Goal: Transaction & Acquisition: Purchase product/service

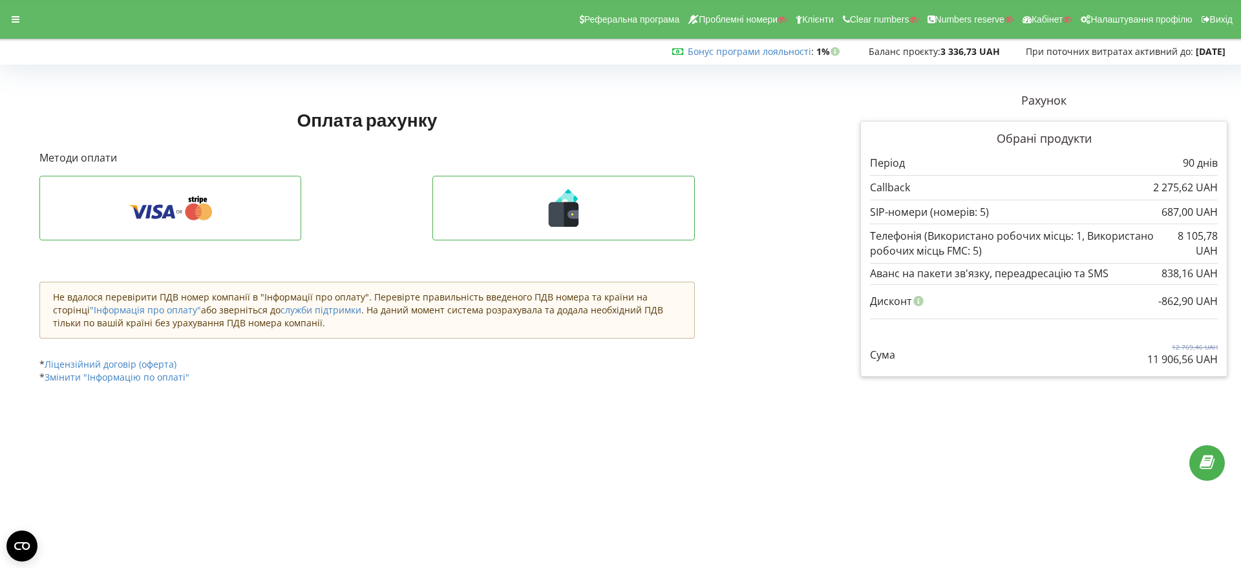
click at [12, 16] on icon at bounding box center [16, 19] width 8 height 9
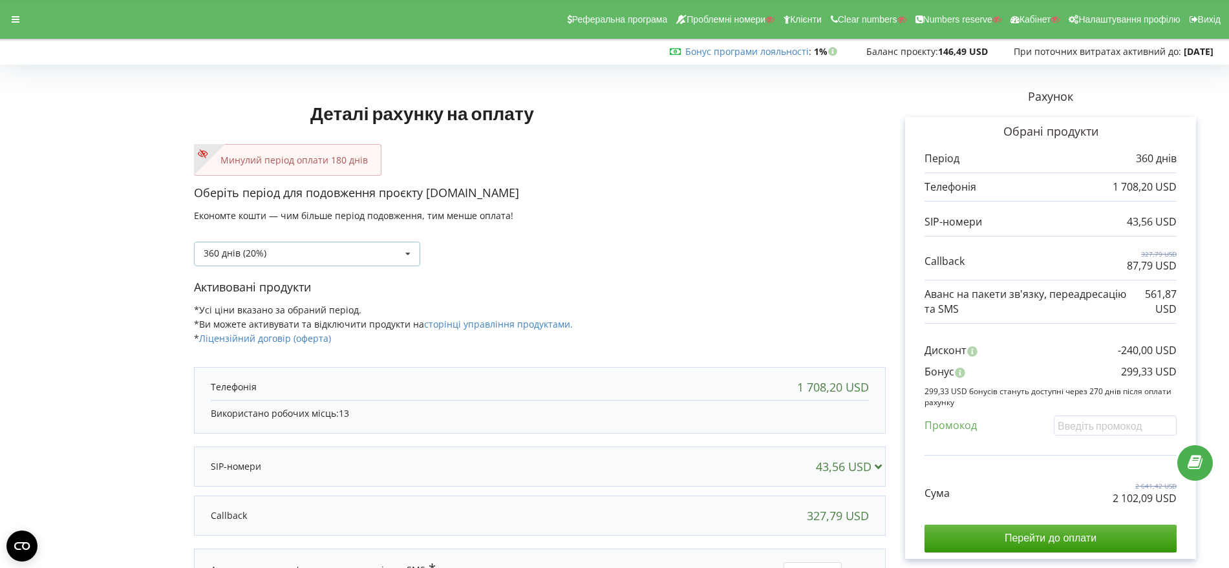
click at [406, 252] on icon at bounding box center [407, 254] width 19 height 24
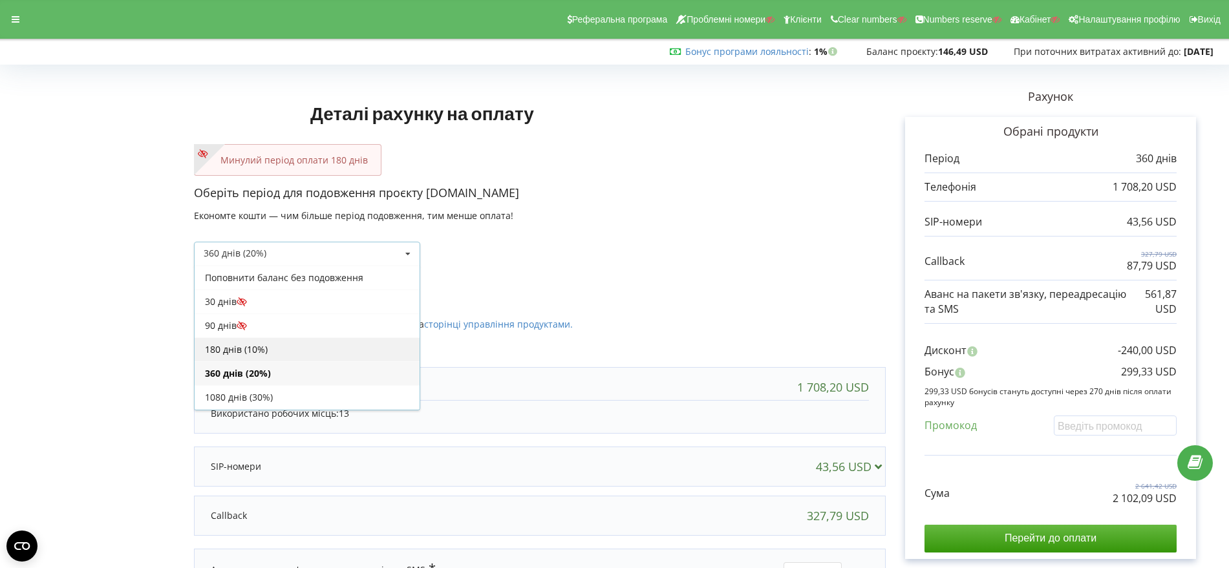
click at [334, 343] on div "180 днів (10%)" at bounding box center [307, 350] width 225 height 24
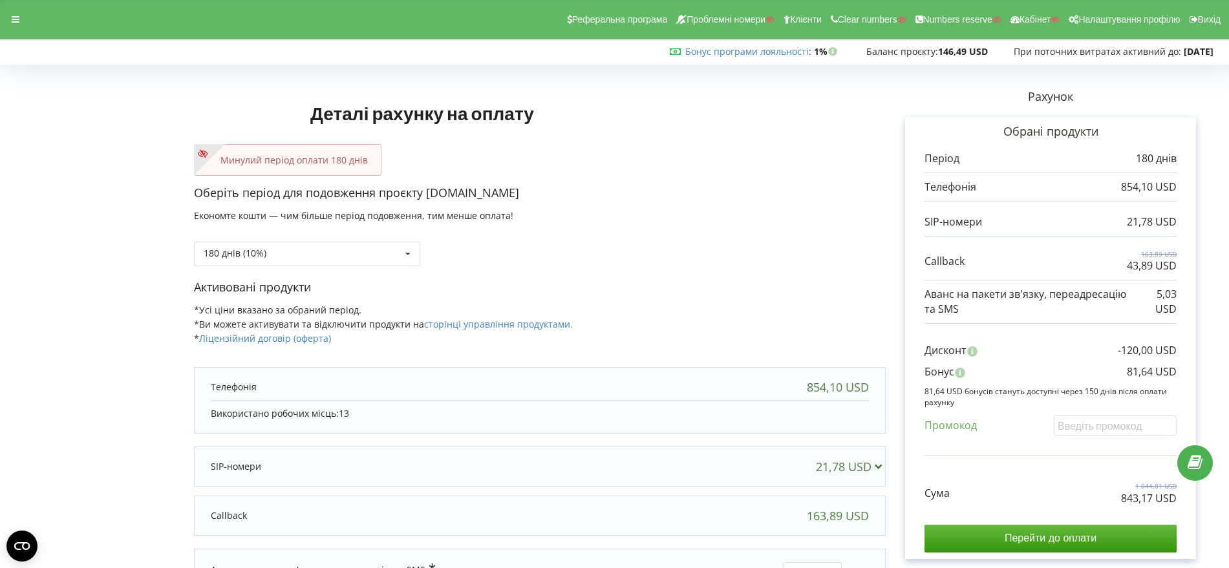
scroll to position [81, 0]
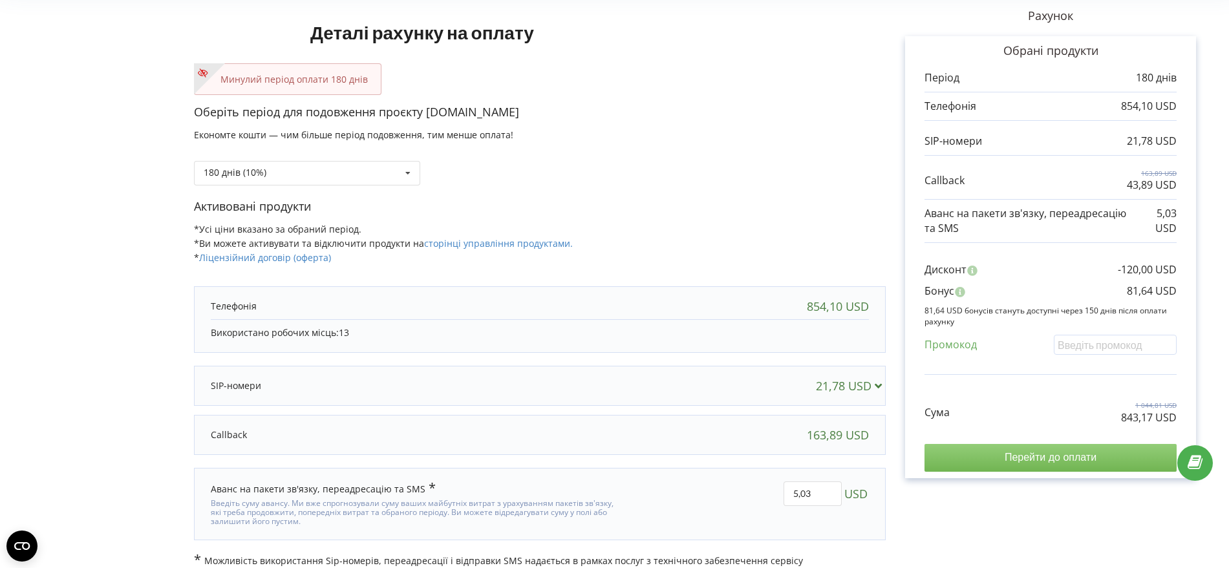
click at [1057, 456] on input "Перейти до оплати" at bounding box center [1051, 457] width 252 height 27
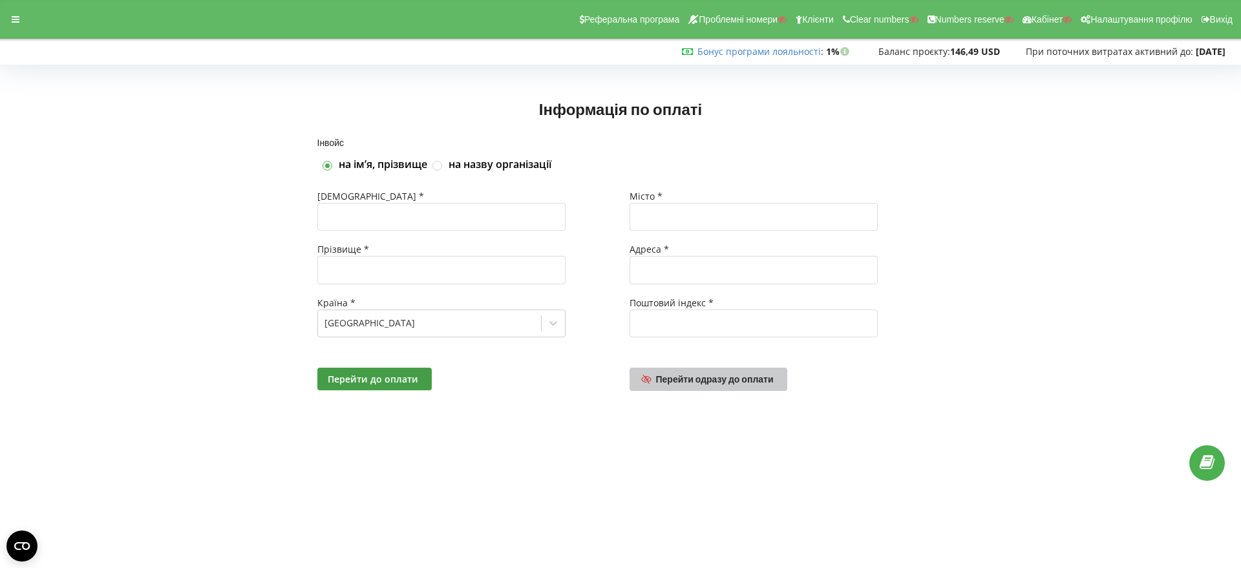
click at [729, 382] on span "Перейти одразу до оплати" at bounding box center [715, 379] width 118 height 11
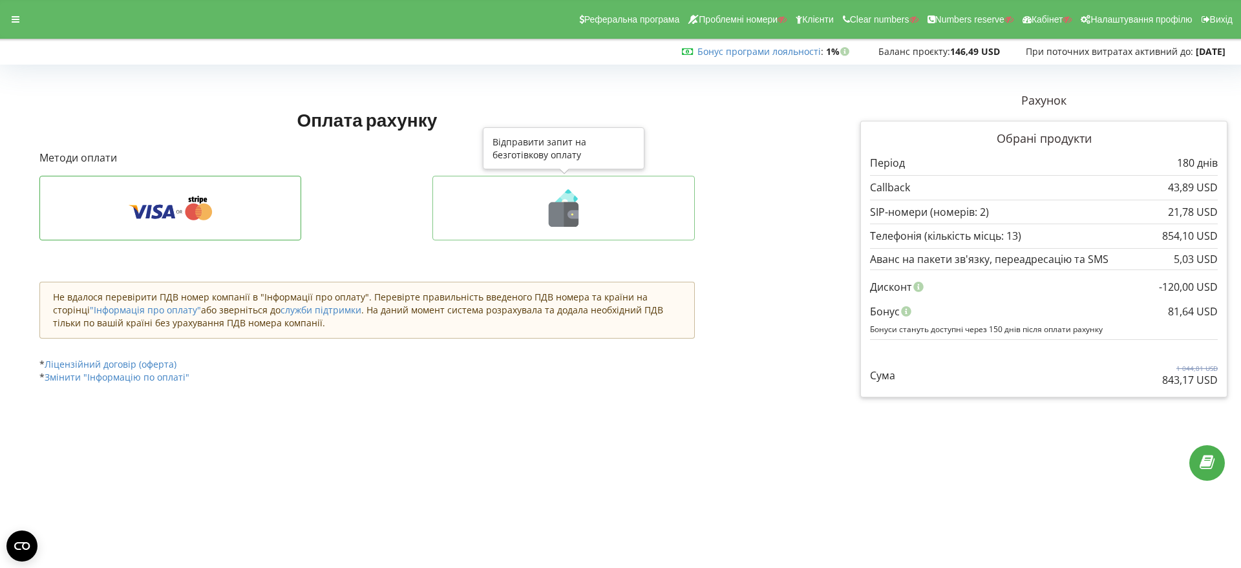
click at [563, 213] on icon at bounding box center [564, 214] width 30 height 25
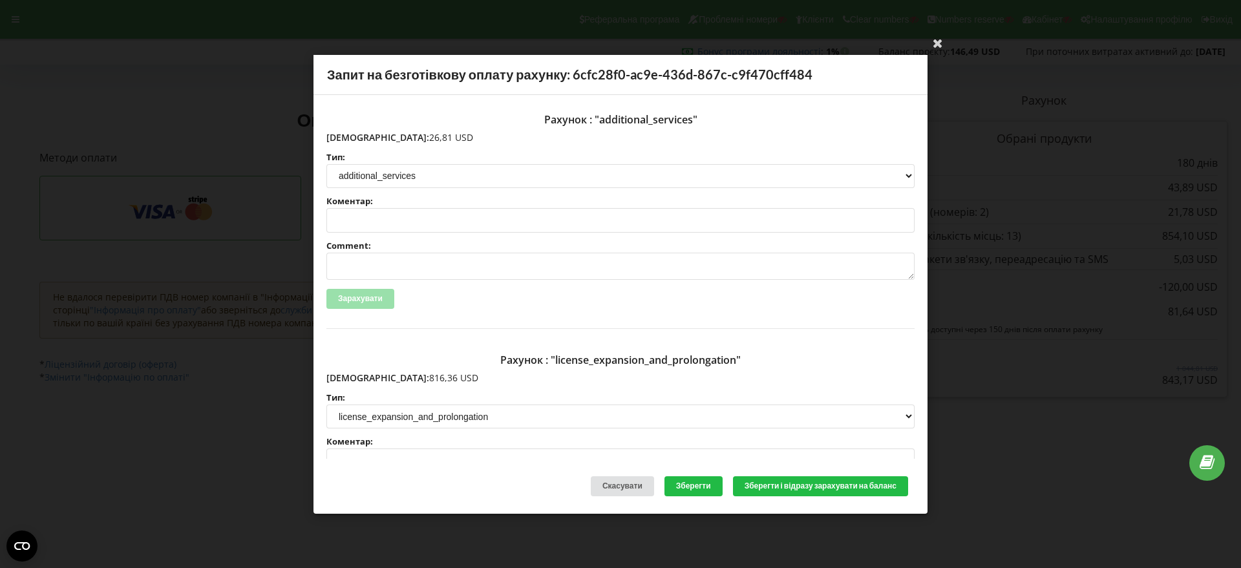
drag, startPoint x: 413, startPoint y: 138, endPoint x: 353, endPoint y: 134, distance: 60.3
click at [353, 134] on p "Сума: 26,81 USD" at bounding box center [621, 137] width 588 height 13
copy p "26,81 USD"
drag, startPoint x: 413, startPoint y: 380, endPoint x: 354, endPoint y: 376, distance: 58.3
click at [354, 376] on p "Сума: 816,36 USD" at bounding box center [621, 378] width 588 height 13
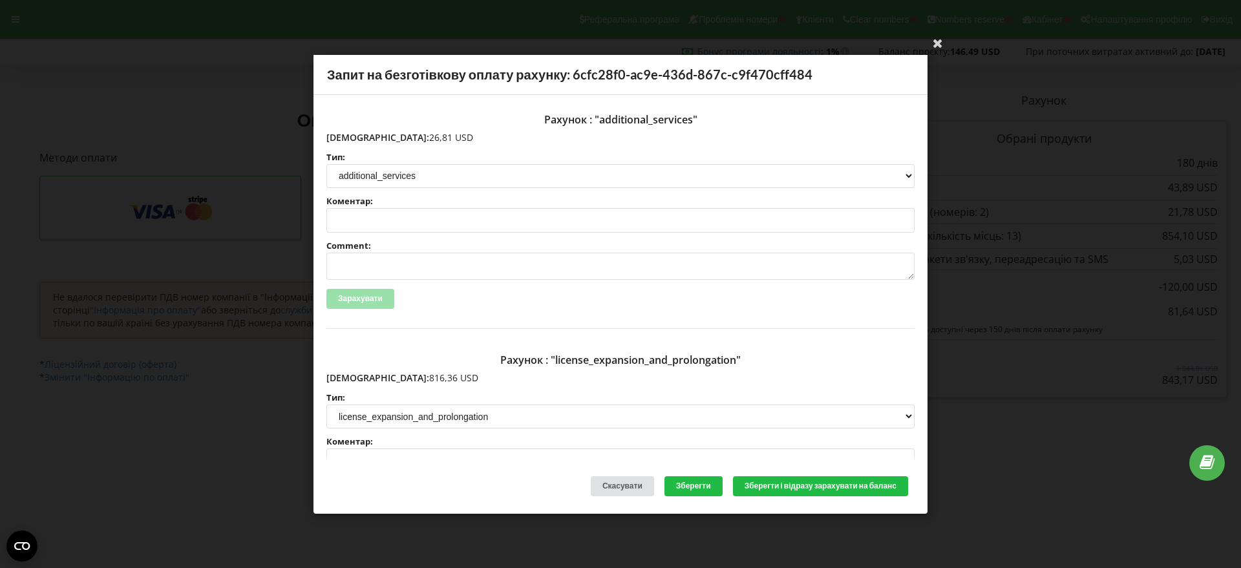
copy p "816,36 USD"
click at [938, 43] on icon at bounding box center [938, 42] width 21 height 21
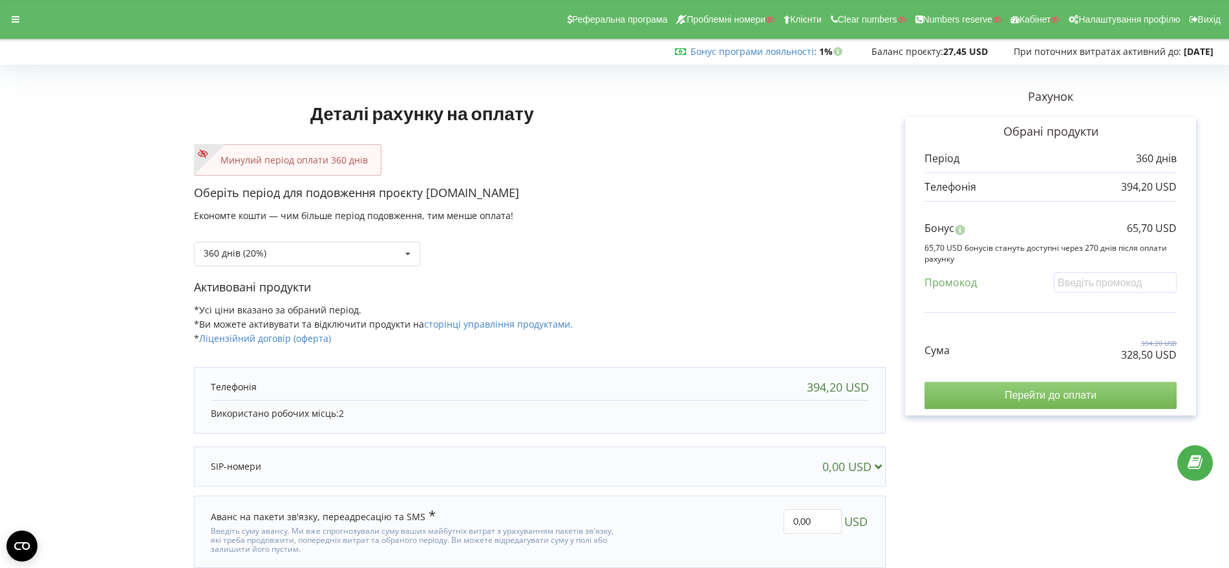
click at [1033, 398] on input "Перейти до оплати" at bounding box center [1051, 395] width 252 height 27
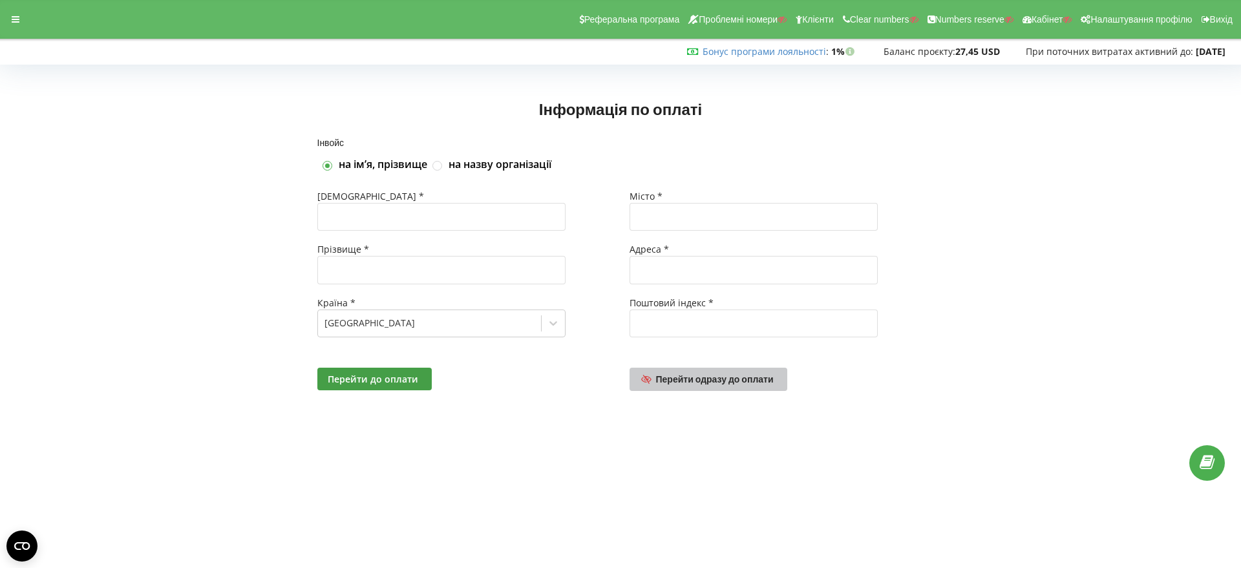
click at [715, 382] on span "Перейти одразу до оплати" at bounding box center [715, 379] width 118 height 11
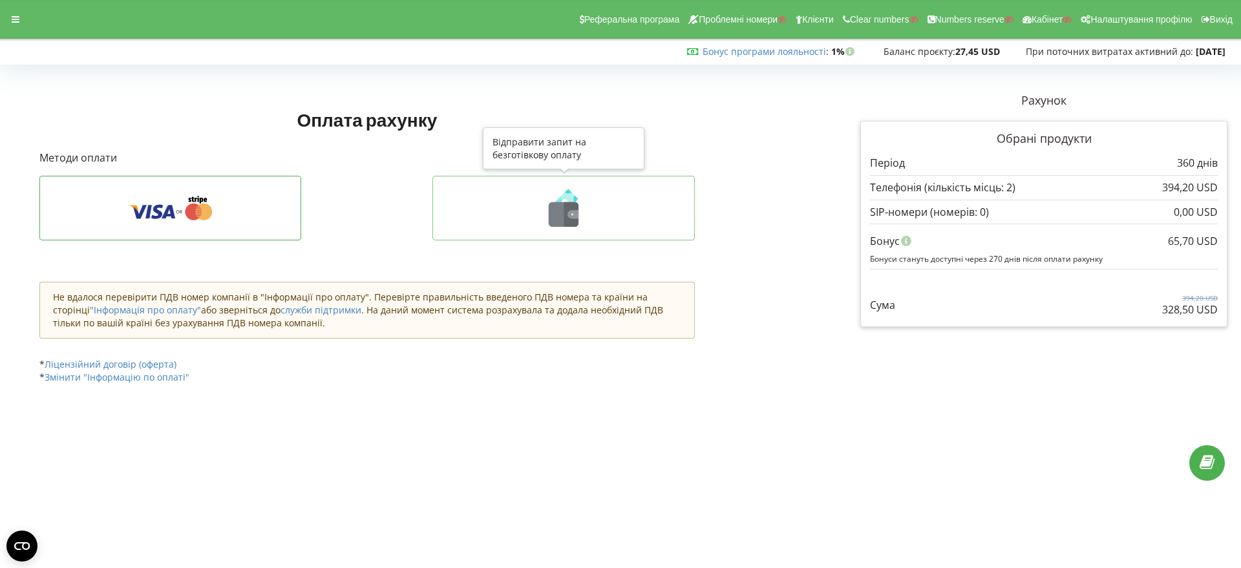
click at [573, 211] on icon at bounding box center [573, 214] width 11 height 8
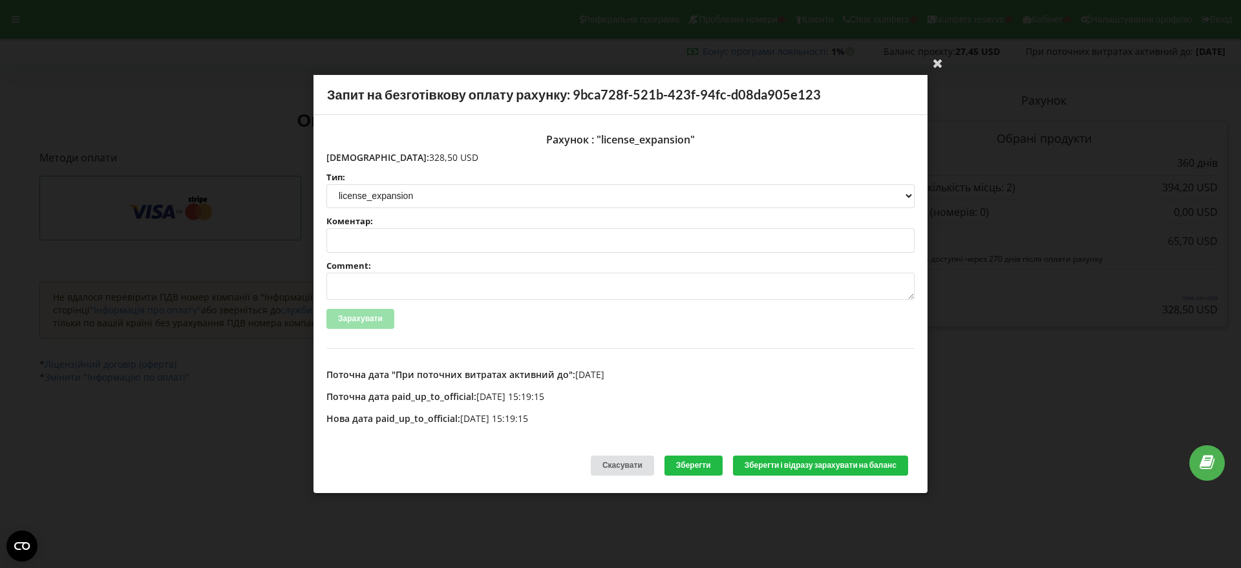
drag, startPoint x: 428, startPoint y: 157, endPoint x: 354, endPoint y: 156, distance: 73.7
click at [354, 156] on p "Сума: 328,50 USD" at bounding box center [621, 157] width 588 height 13
copy p "328,50 USD"
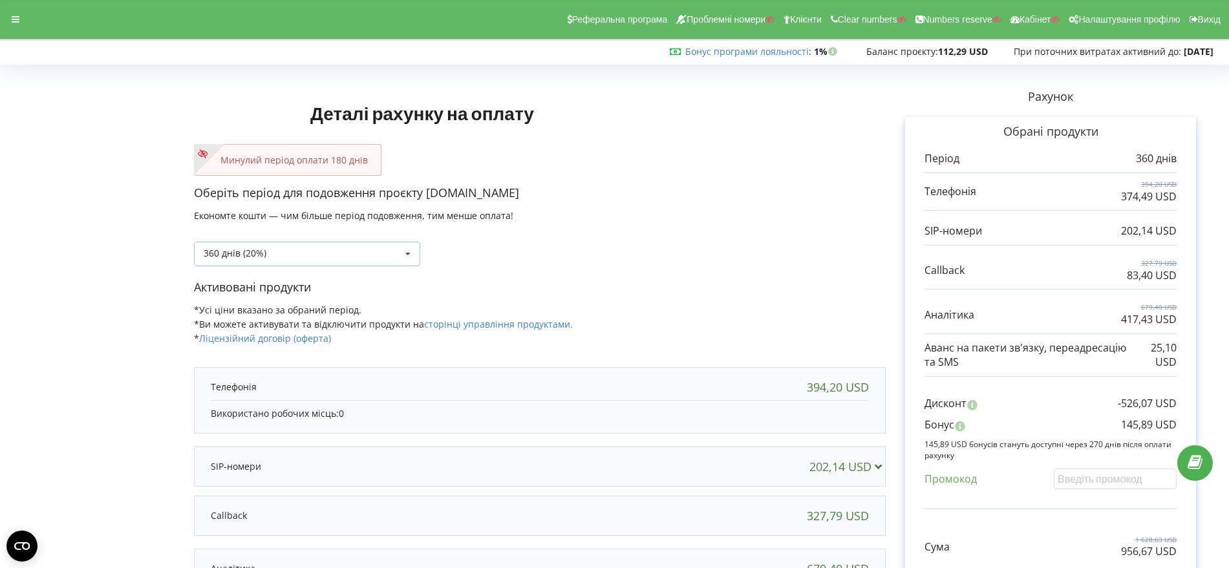
click at [407, 253] on icon at bounding box center [407, 254] width 19 height 24
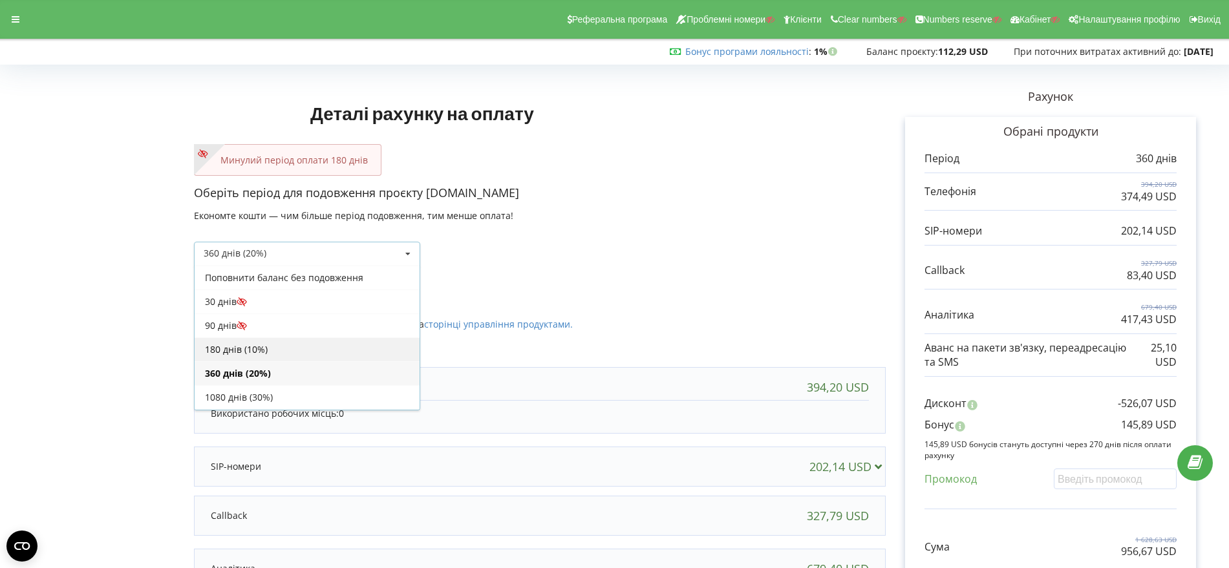
click at [339, 348] on div "180 днів (10%)" at bounding box center [307, 350] width 225 height 24
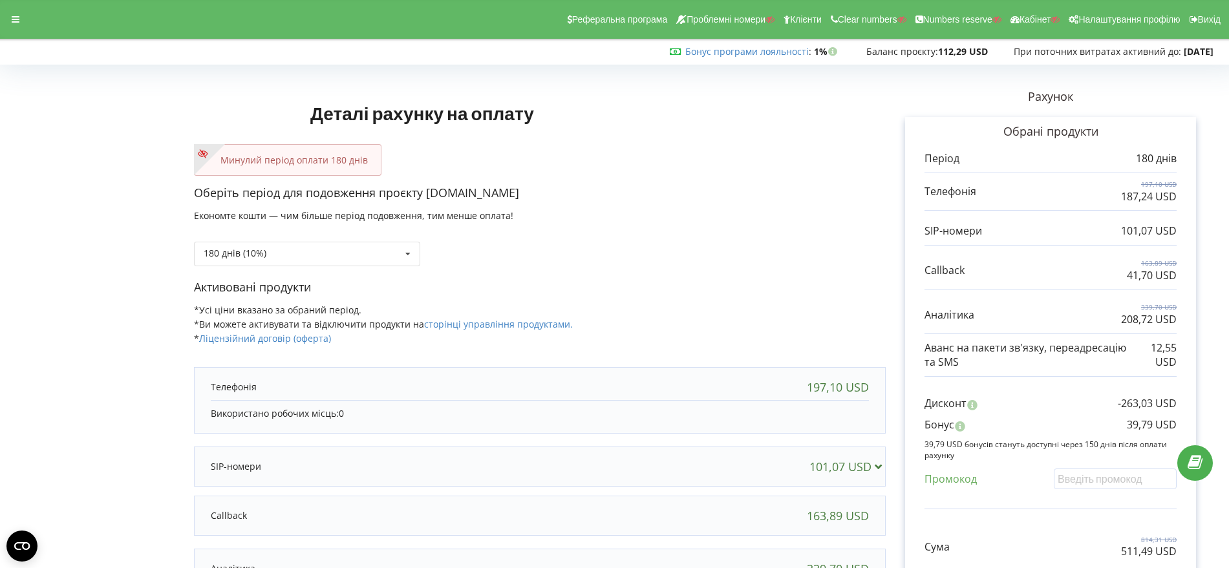
scroll to position [162, 0]
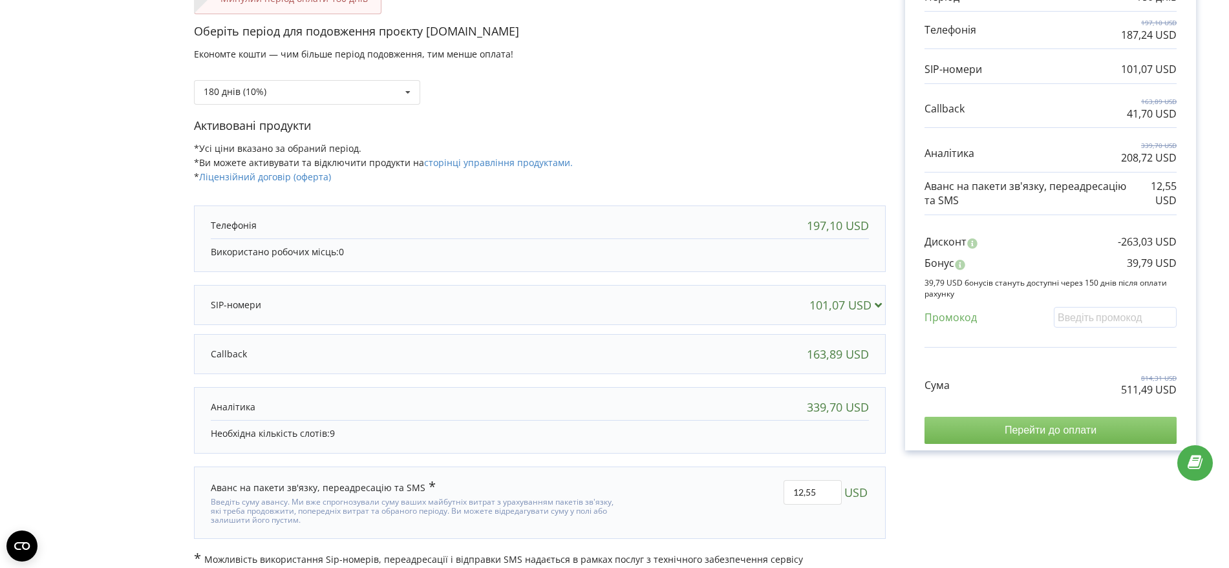
click at [1066, 433] on input "Перейти до оплати" at bounding box center [1051, 430] width 252 height 27
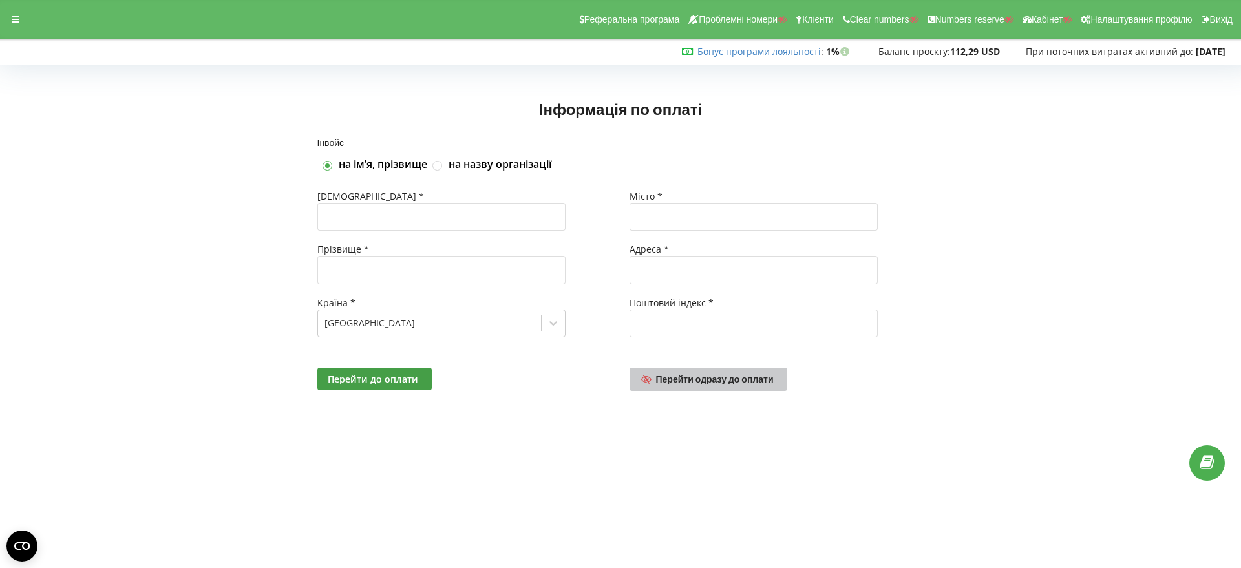
click at [714, 378] on span "Перейти одразу до оплати" at bounding box center [715, 379] width 118 height 11
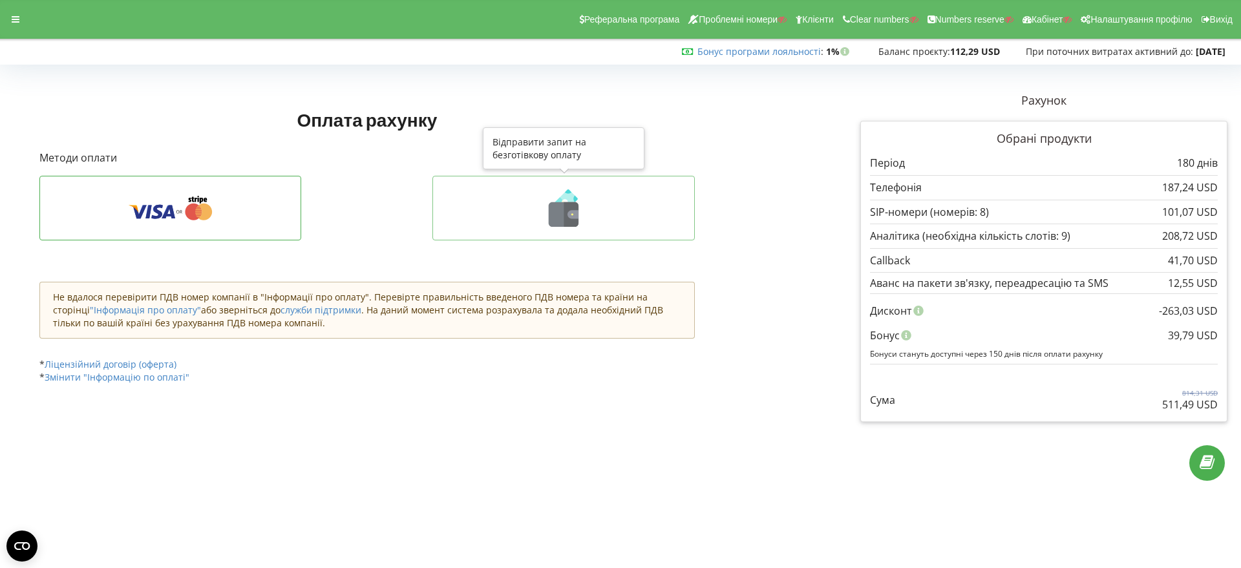
click at [572, 212] on icon at bounding box center [573, 214] width 11 height 8
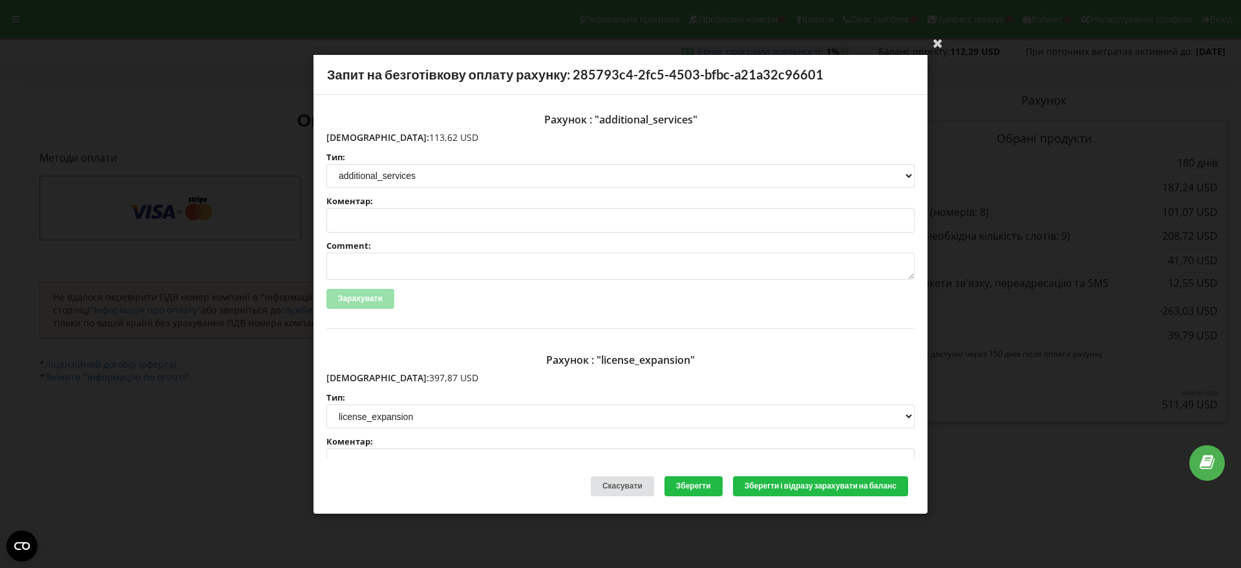
drag, startPoint x: 420, startPoint y: 136, endPoint x: 356, endPoint y: 137, distance: 64.0
click at [356, 137] on p "Сума: 113,62 USD" at bounding box center [621, 137] width 588 height 13
copy p "113,62 USD"
drag, startPoint x: 413, startPoint y: 379, endPoint x: 354, endPoint y: 380, distance: 59.5
click at [354, 380] on p "Сума: 397,87 USD" at bounding box center [621, 378] width 588 height 13
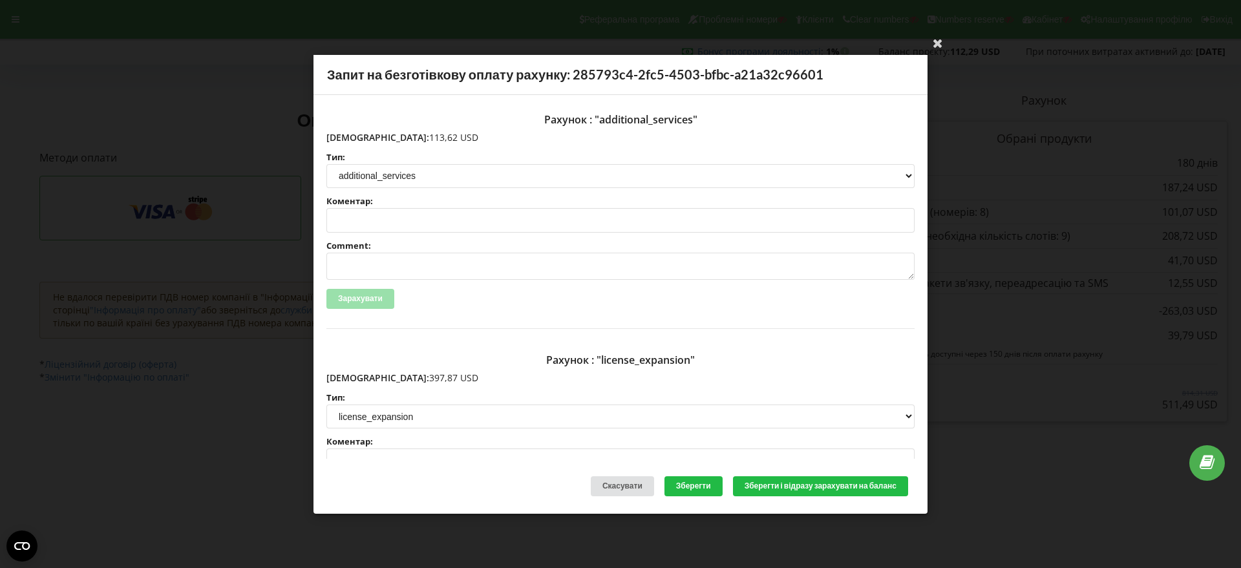
copy p "397,87 USD"
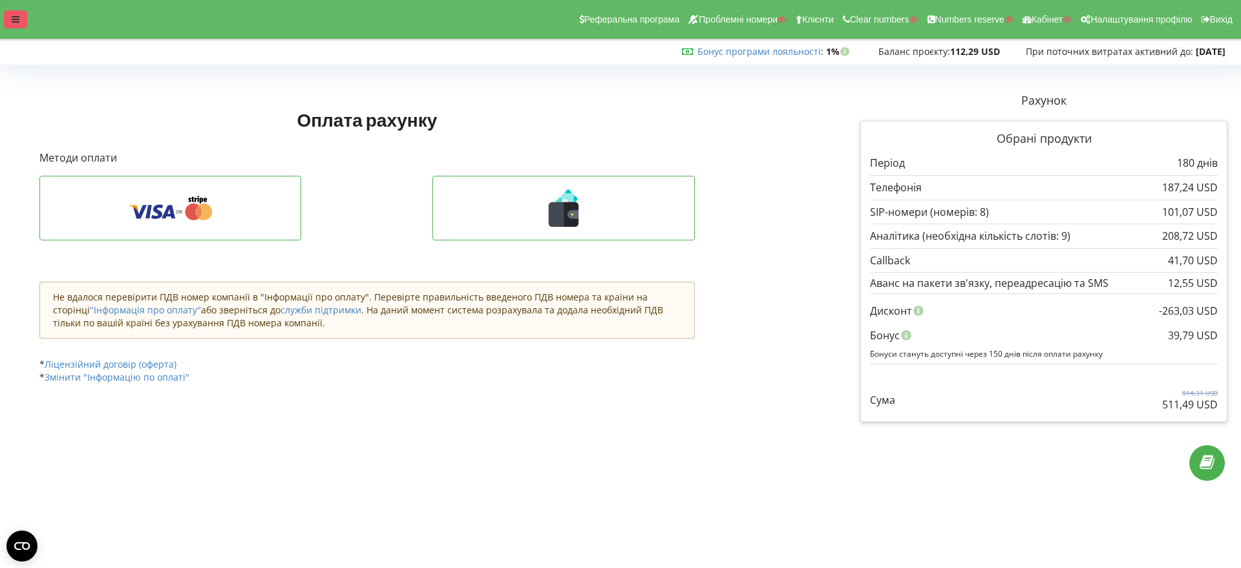
click at [6, 15] on div at bounding box center [15, 19] width 23 height 18
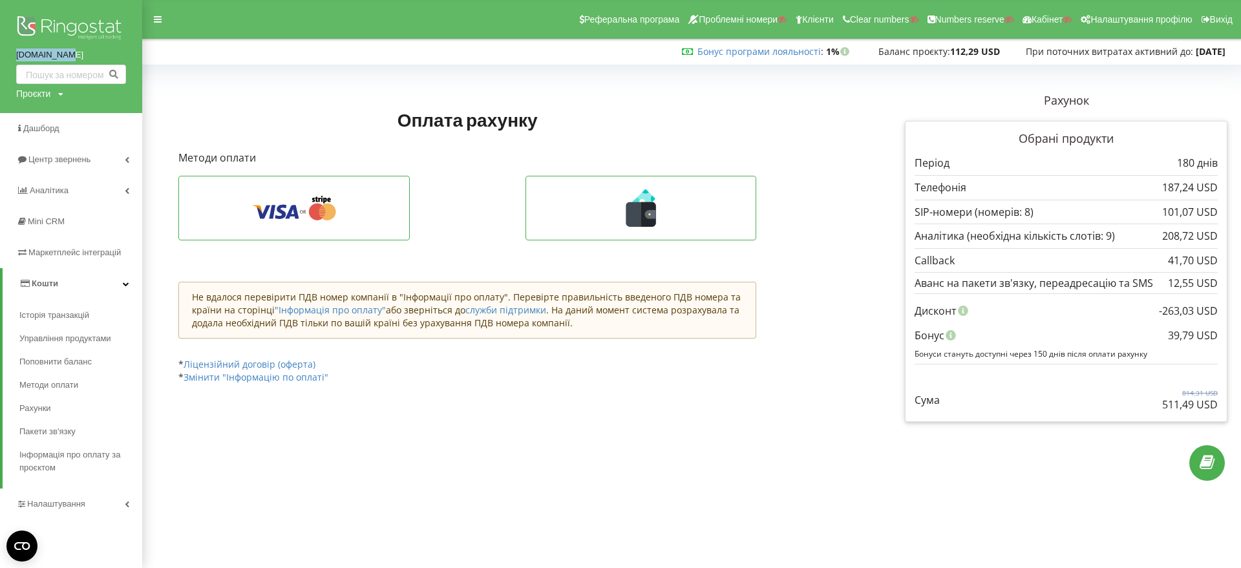
drag, startPoint x: 15, startPoint y: 53, endPoint x: 72, endPoint y: 55, distance: 57.6
click at [72, 55] on div "oman.com.ua Проєкти Пошук" at bounding box center [71, 56] width 142 height 113
copy link "[DOMAIN_NAME]"
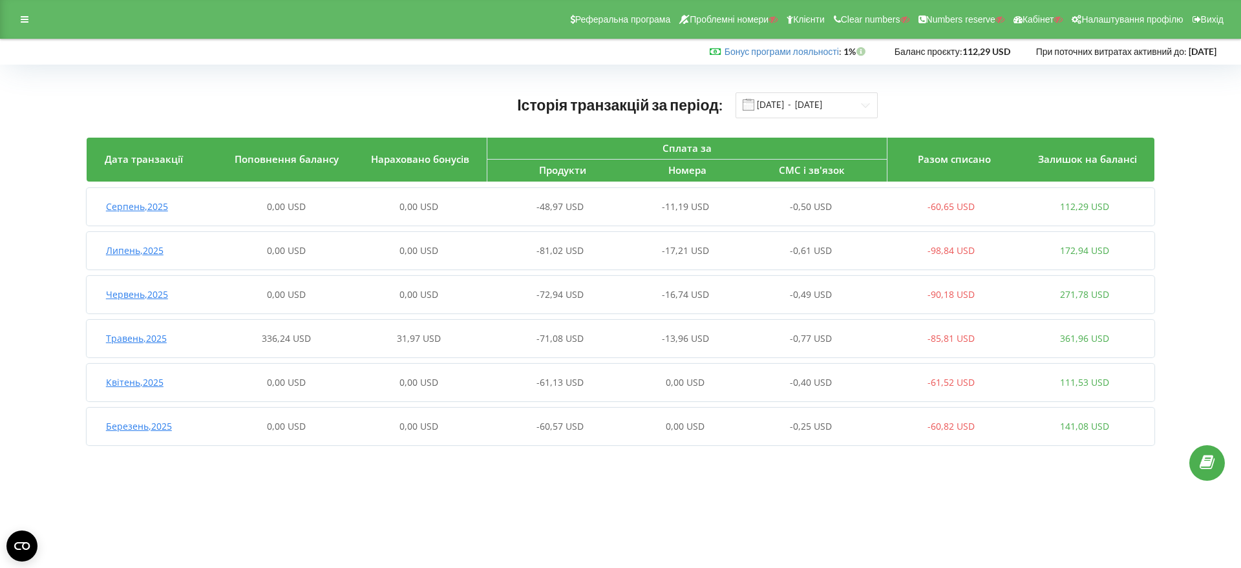
click at [157, 338] on span "Травень , 2025" at bounding box center [136, 338] width 61 height 12
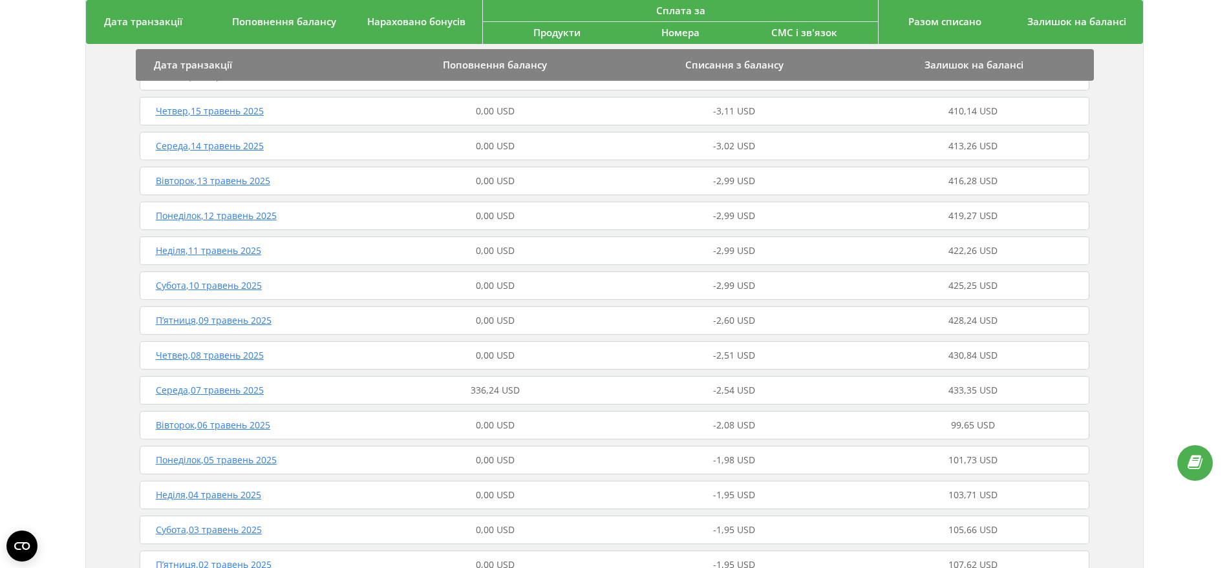
scroll to position [970, 0]
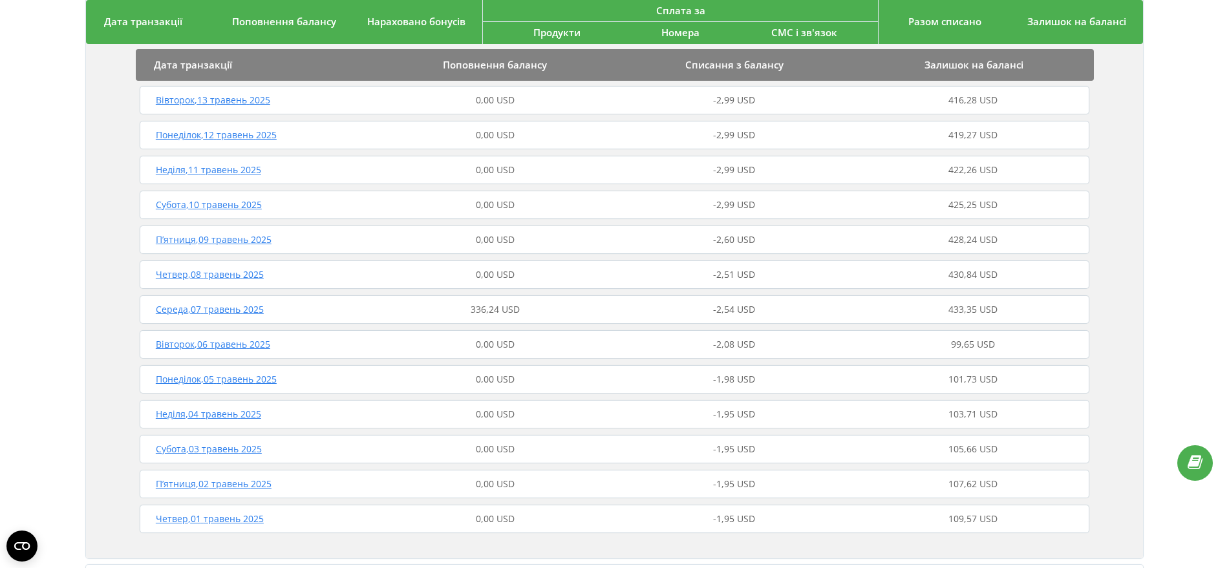
click at [236, 306] on span "Середа , 07 травень 2025" at bounding box center [210, 309] width 108 height 12
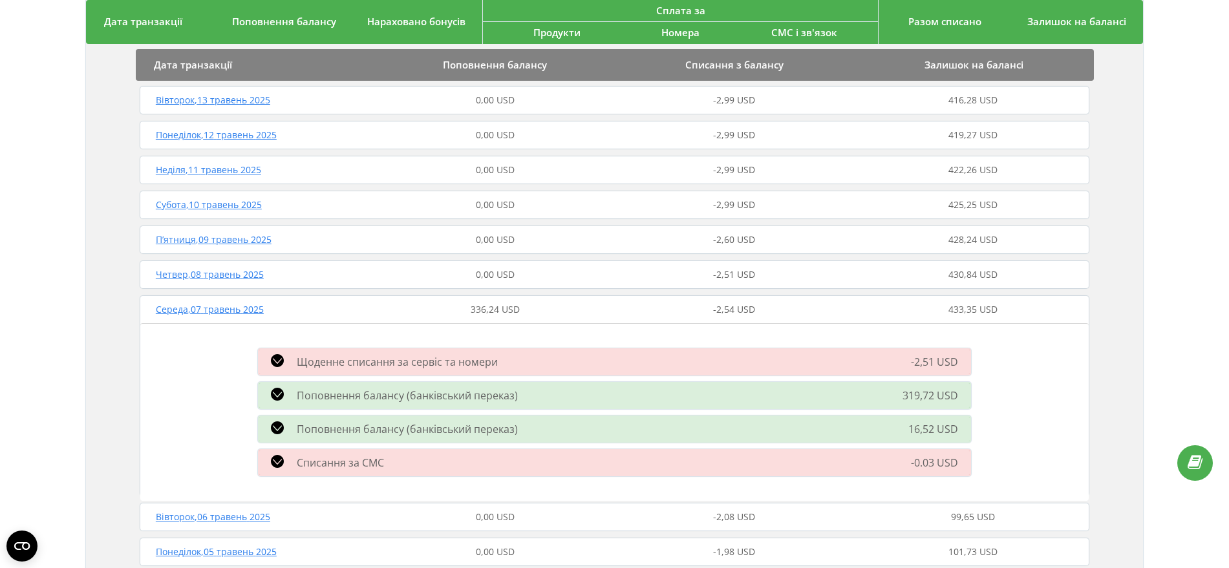
click at [280, 390] on icon at bounding box center [277, 394] width 13 height 13
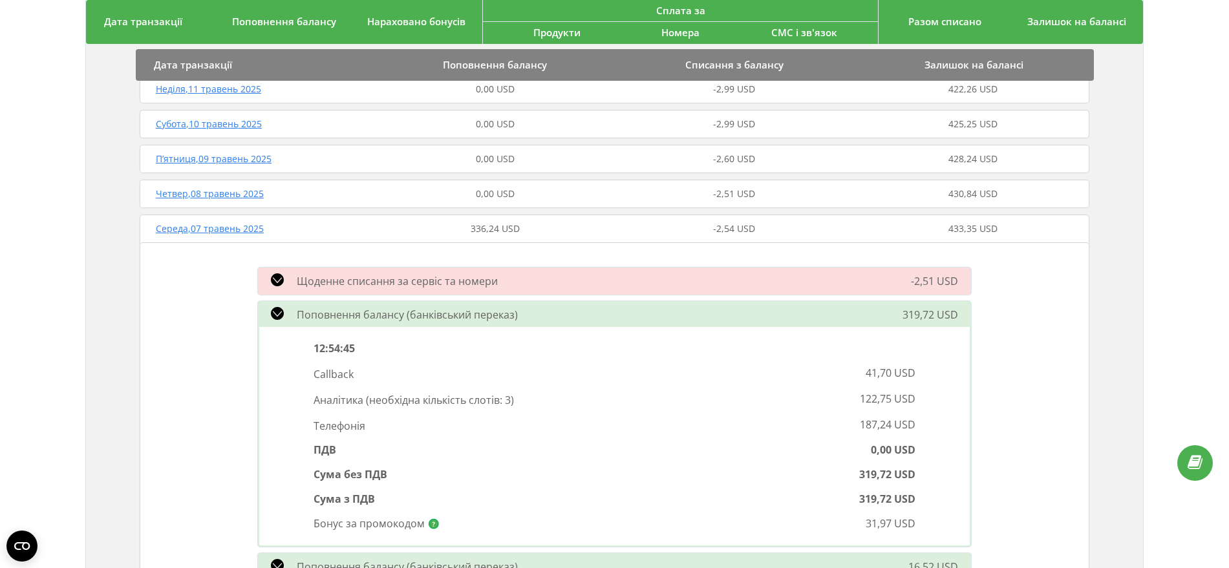
scroll to position [1132, 0]
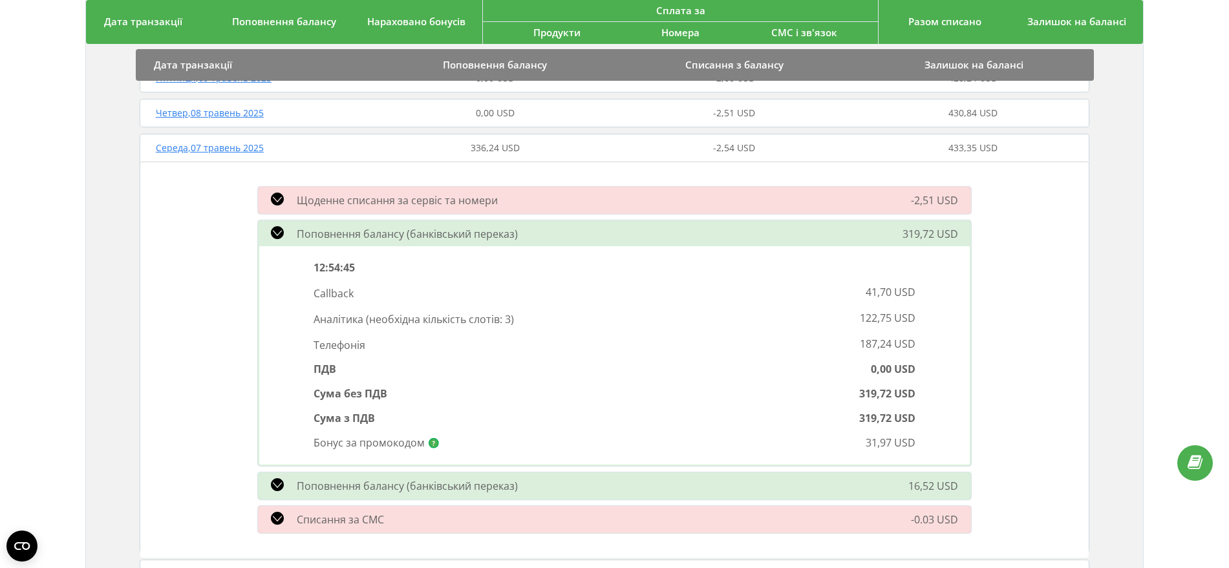
click at [280, 484] on icon at bounding box center [277, 484] width 13 height 13
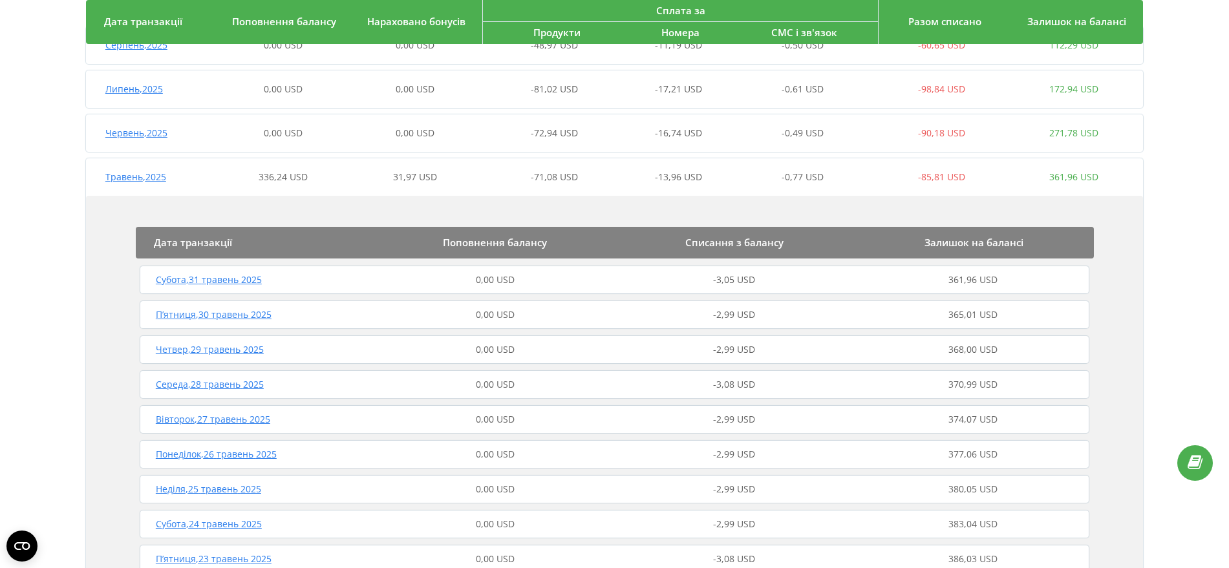
scroll to position [0, 0]
